Goal: Information Seeking & Learning: Learn about a topic

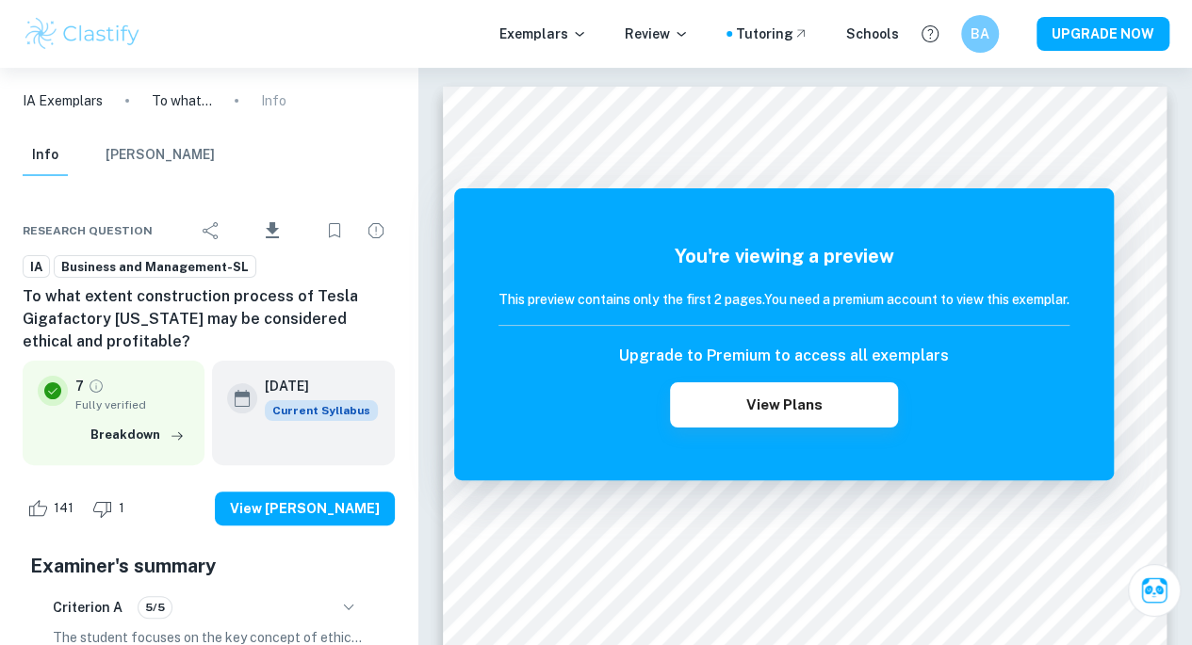
click at [109, 45] on img at bounding box center [83, 34] width 120 height 38
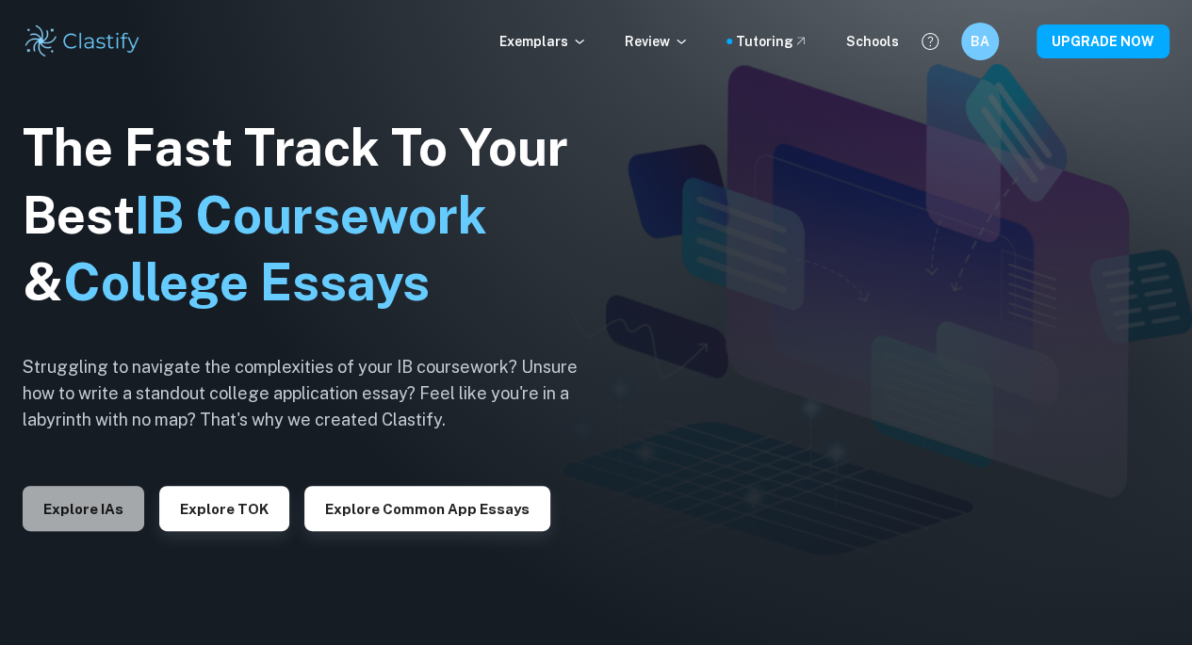
click at [89, 514] on button "Explore IAs" at bounding box center [84, 508] width 122 height 45
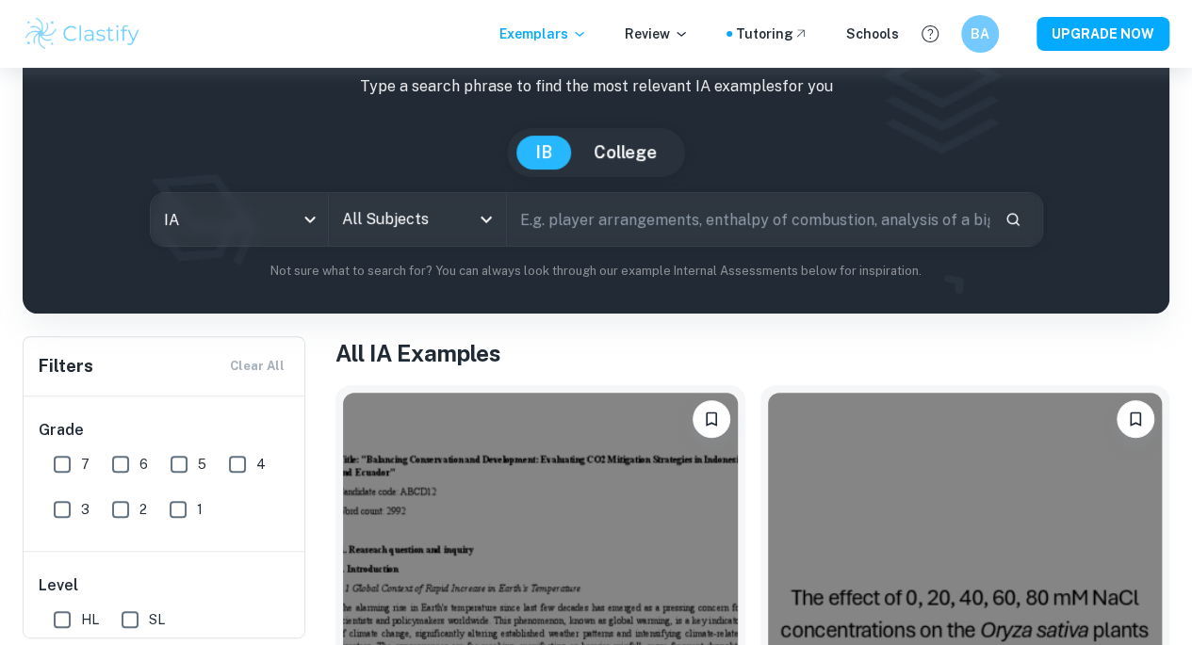
scroll to position [111, 0]
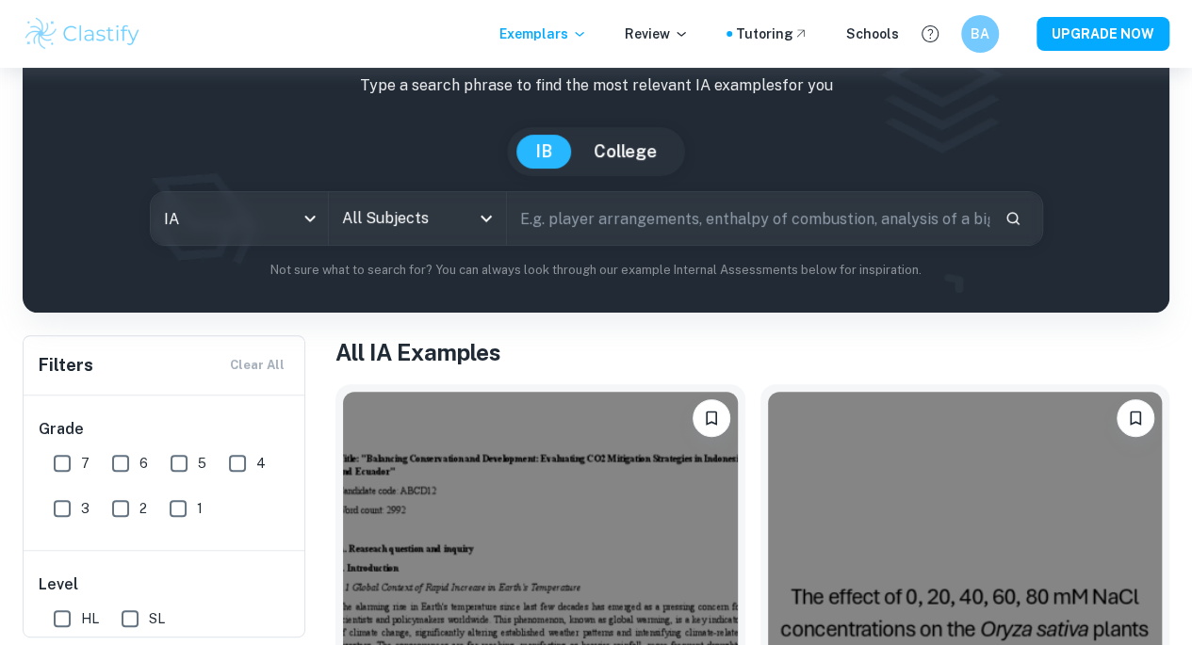
click at [447, 220] on input "All Subjects" at bounding box center [403, 219] width 132 height 36
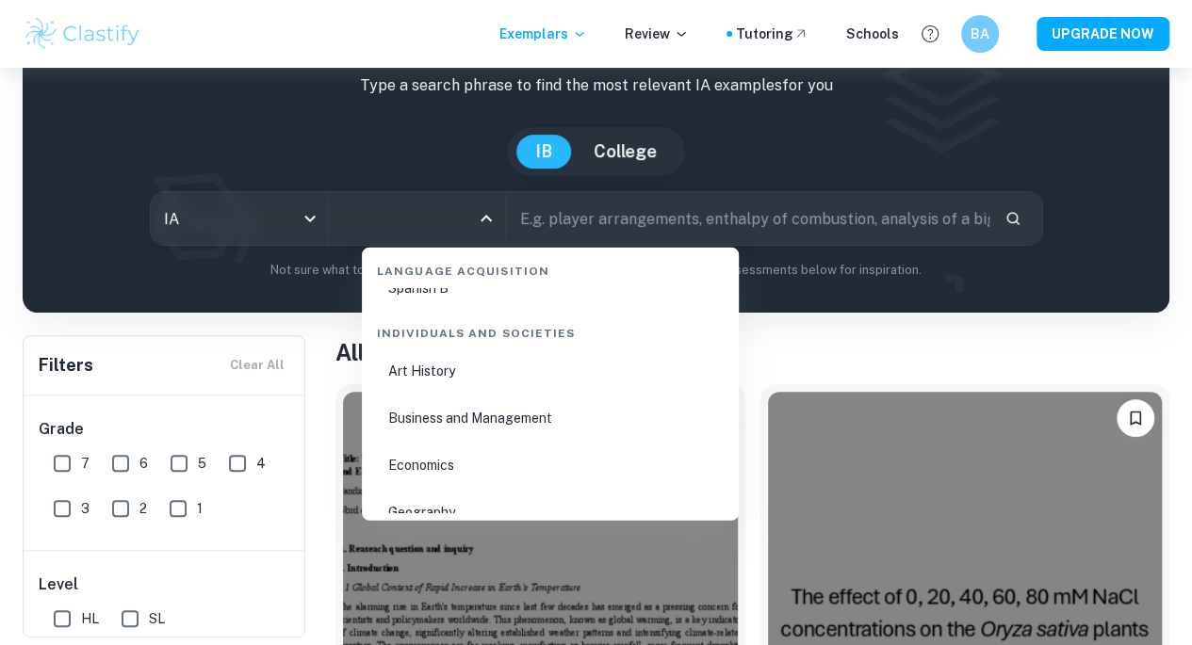
scroll to position [2235, 0]
click at [460, 419] on li "Business and Management" at bounding box center [550, 414] width 362 height 43
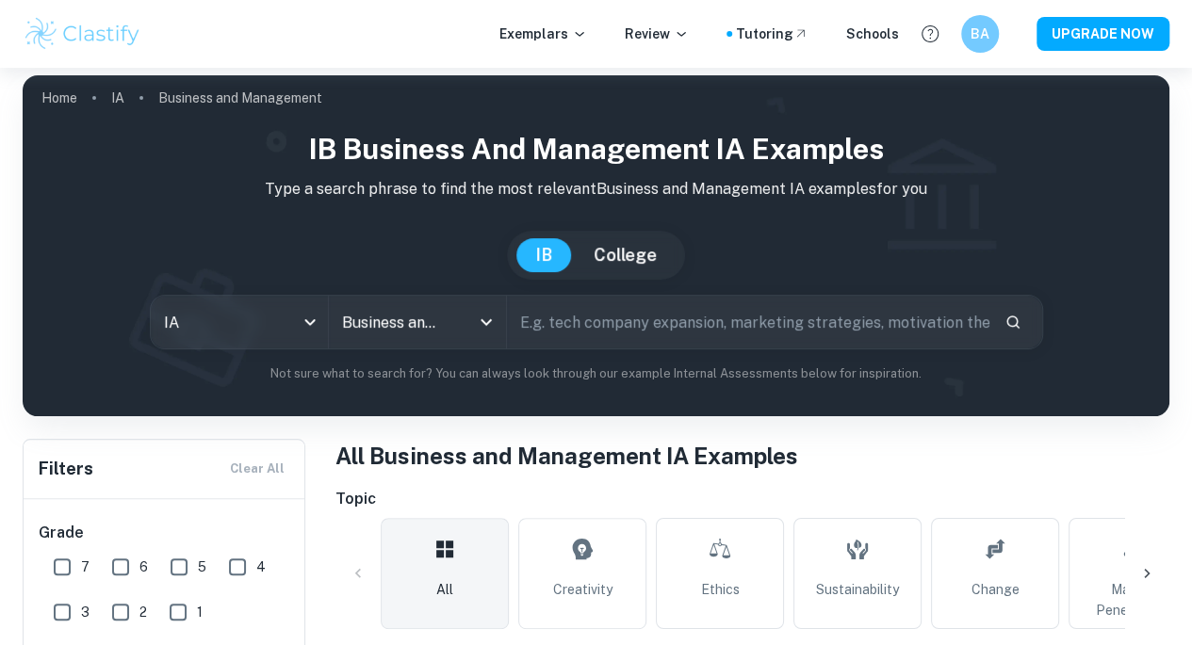
scroll to position [155, 0]
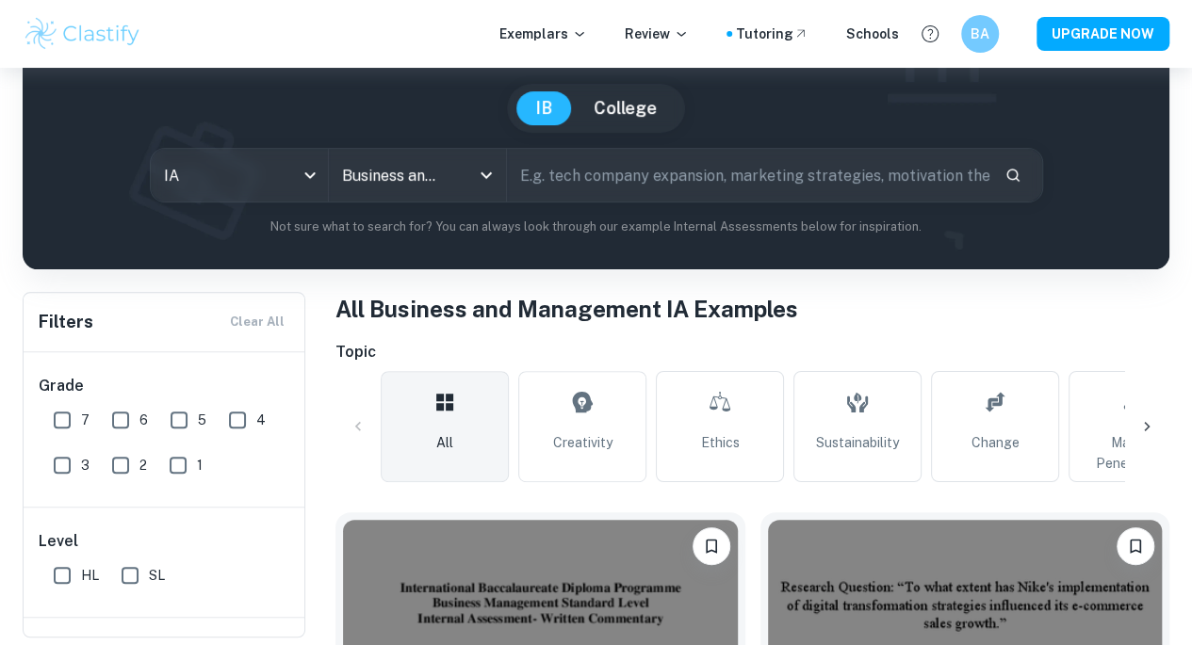
click at [697, 432] on link "Ethics" at bounding box center [720, 426] width 128 height 111
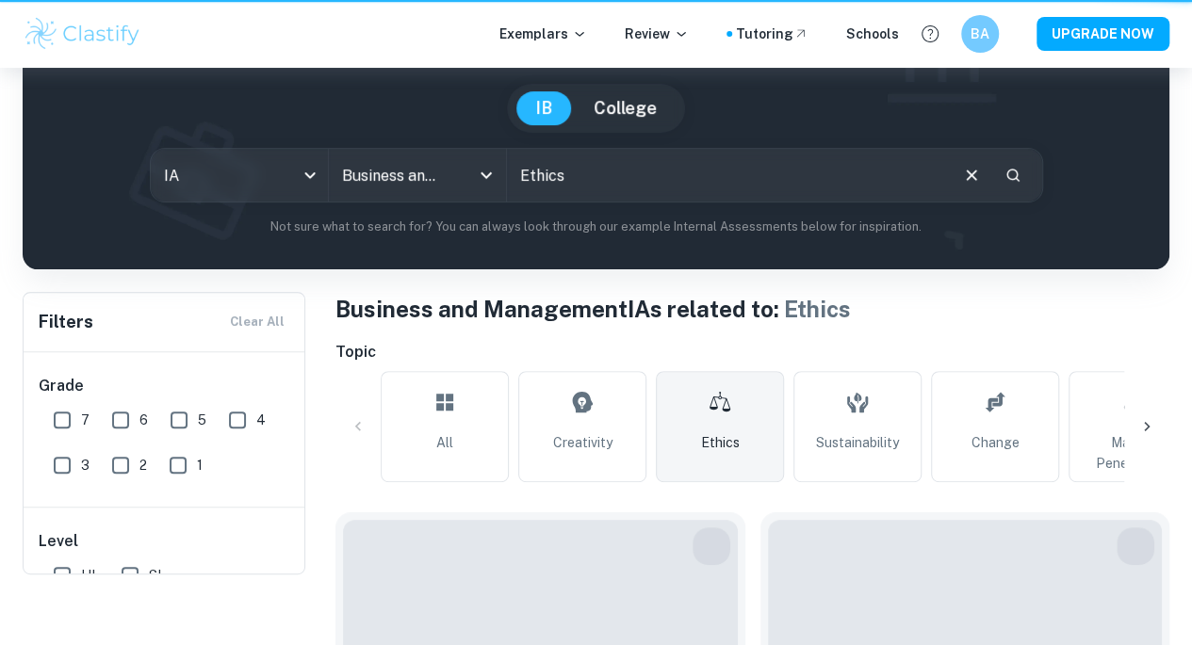
type input "Ethics"
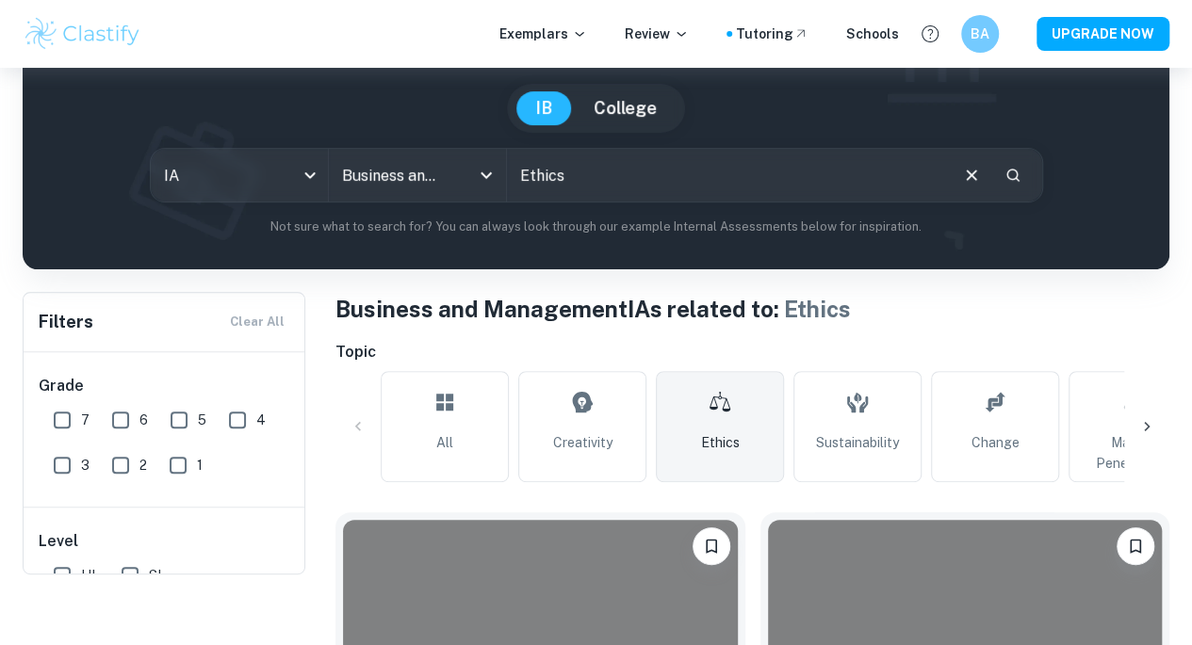
scroll to position [402, 0]
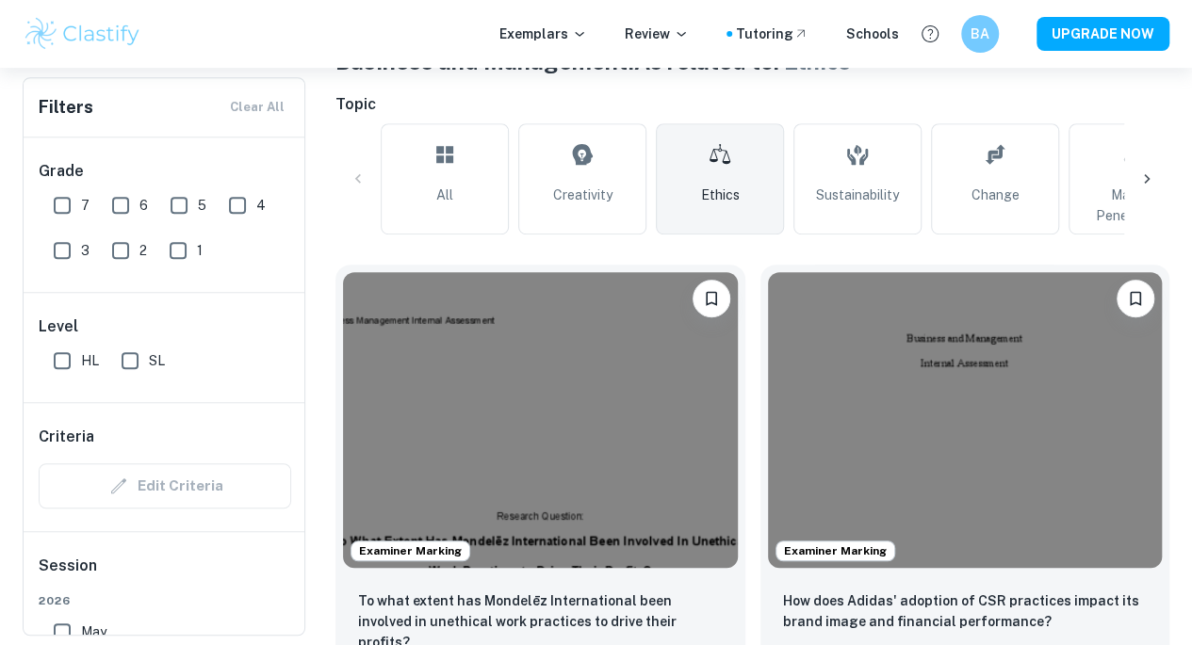
click at [132, 362] on input "SL" at bounding box center [130, 361] width 38 height 38
checkbox input "true"
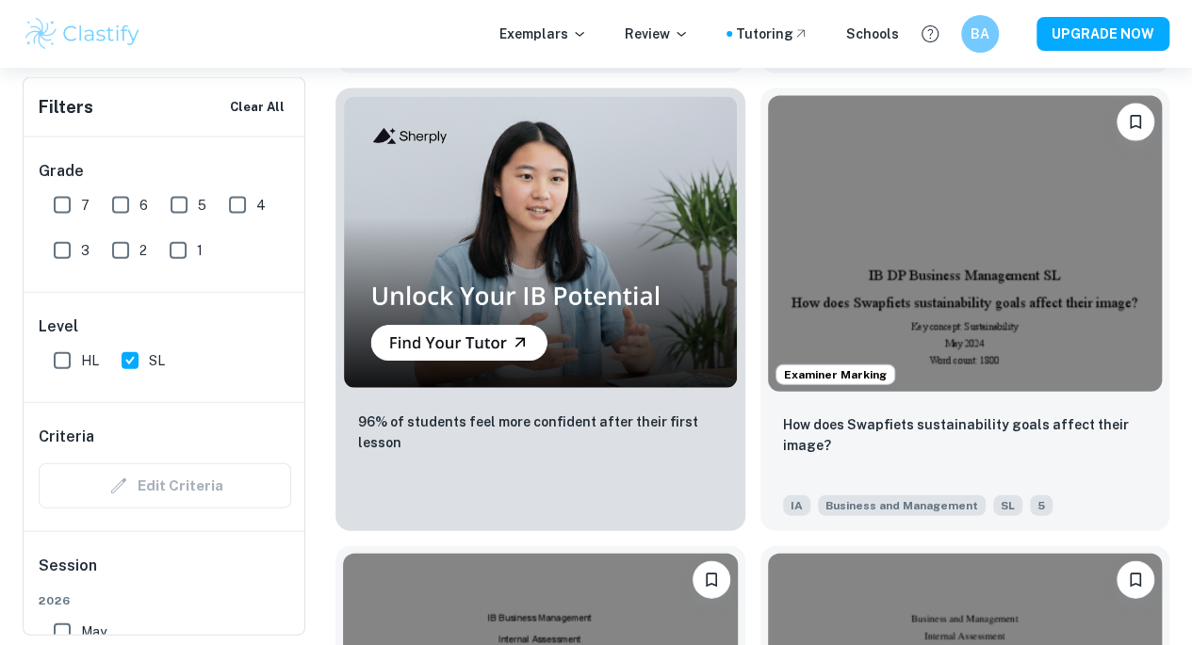
scroll to position [1914, 0]
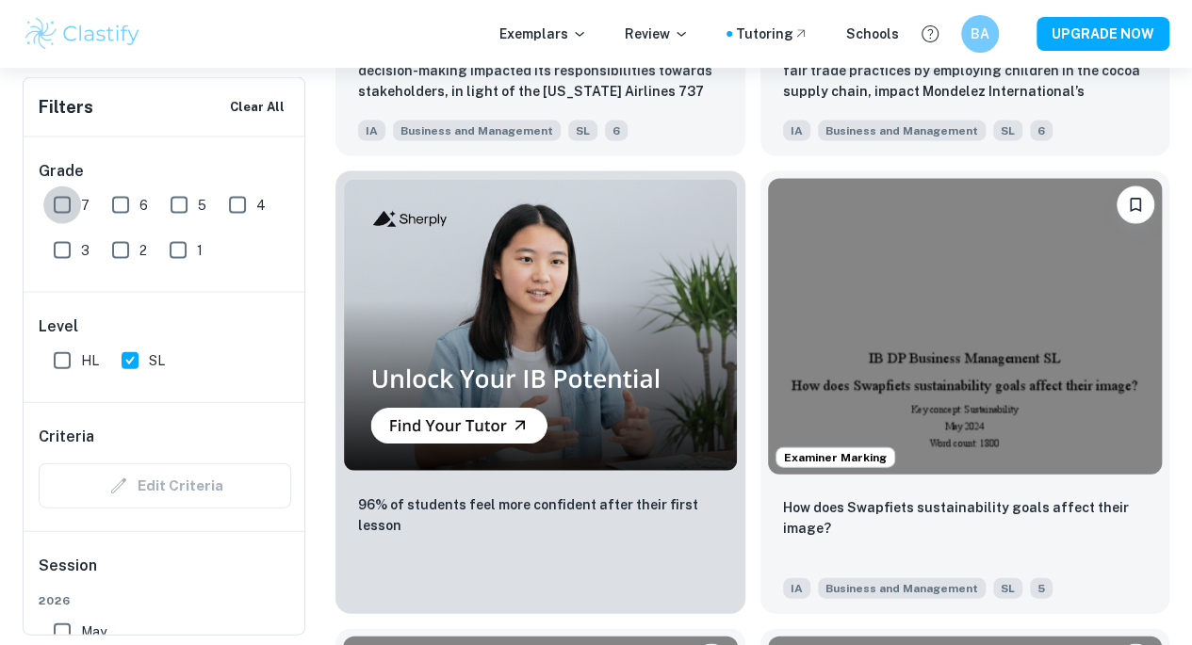
click at [67, 203] on input "7" at bounding box center [62, 206] width 38 height 38
checkbox input "true"
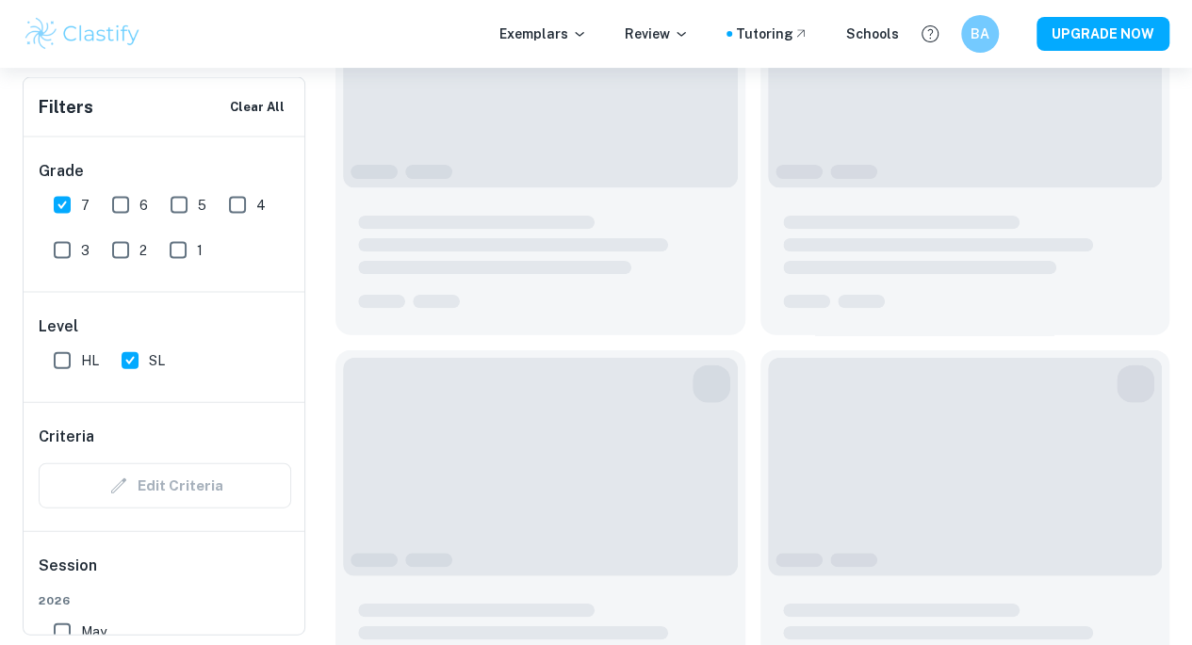
click at [125, 198] on input "6" at bounding box center [121, 206] width 38 height 38
checkbox input "true"
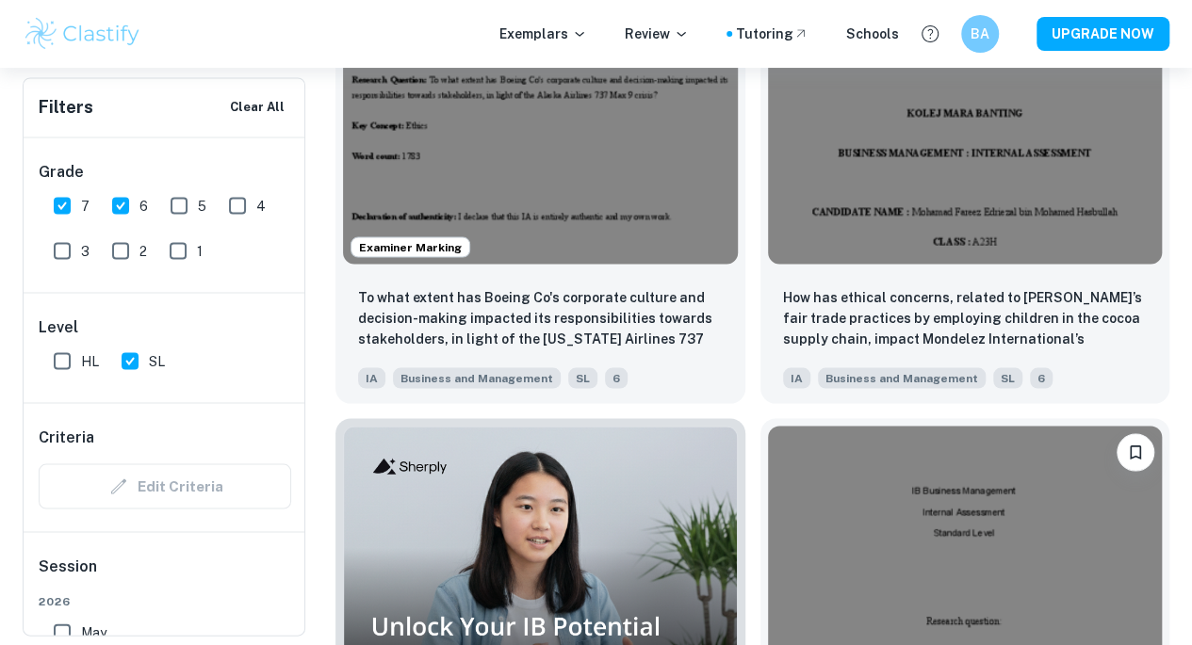
scroll to position [1677, 0]
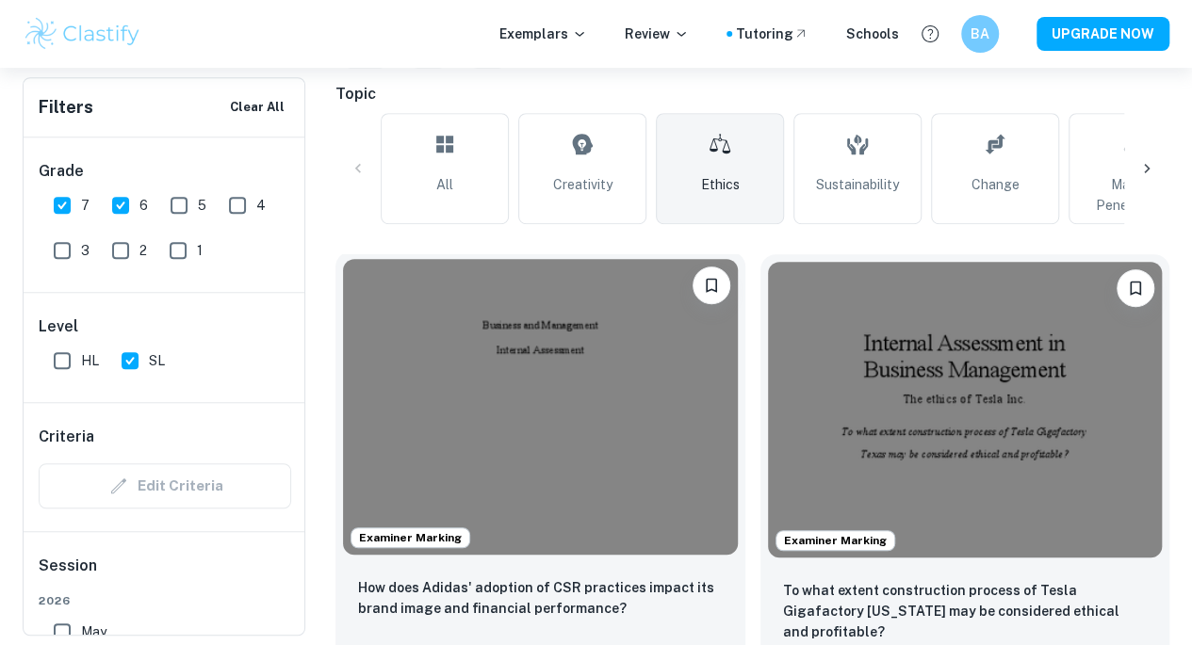
scroll to position [476, 0]
